Goal: Subscribe to service/newsletter

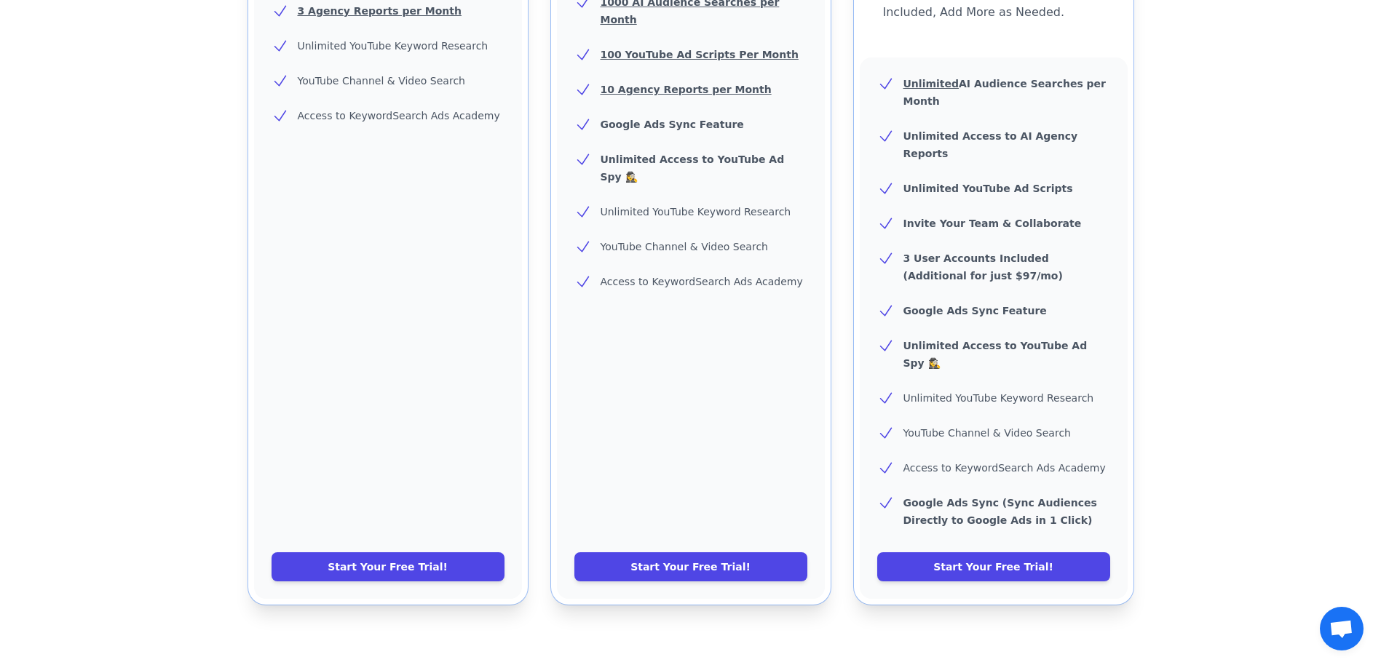
scroll to position [518, 0]
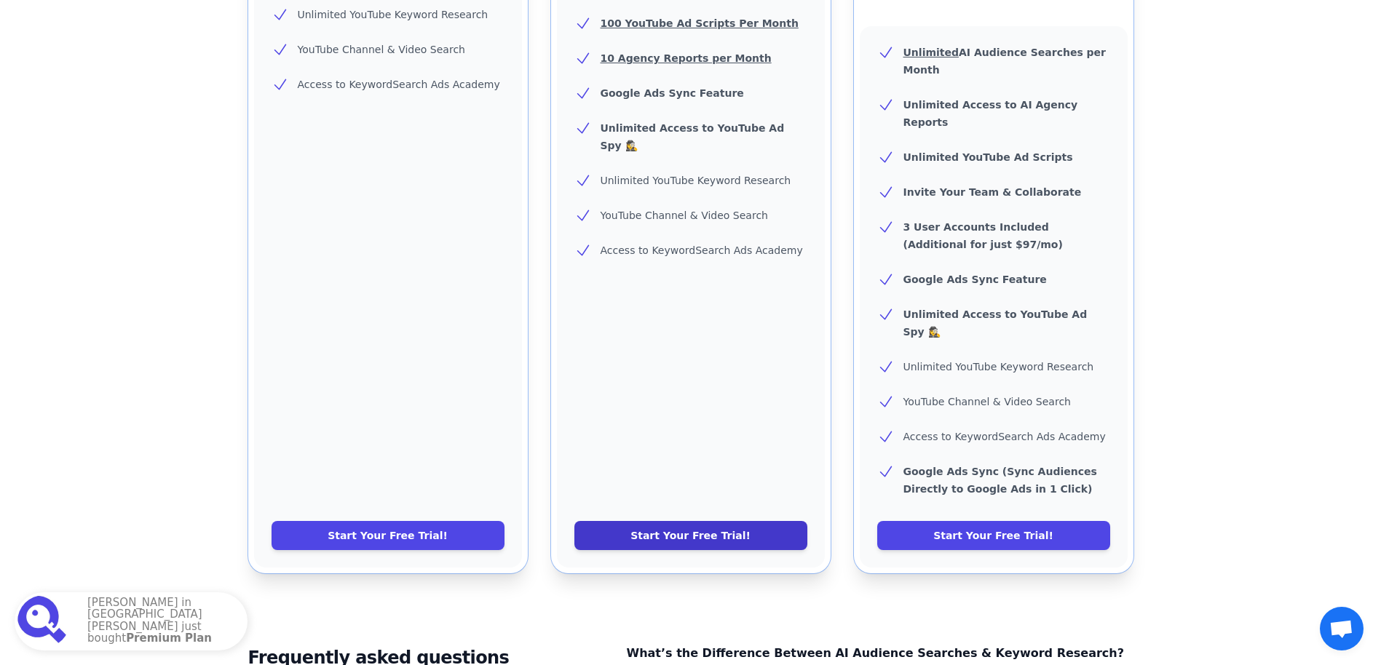
click at [682, 521] on link "Start Your Free Trial!" at bounding box center [690, 535] width 233 height 29
